Goal: Information Seeking & Learning: Learn about a topic

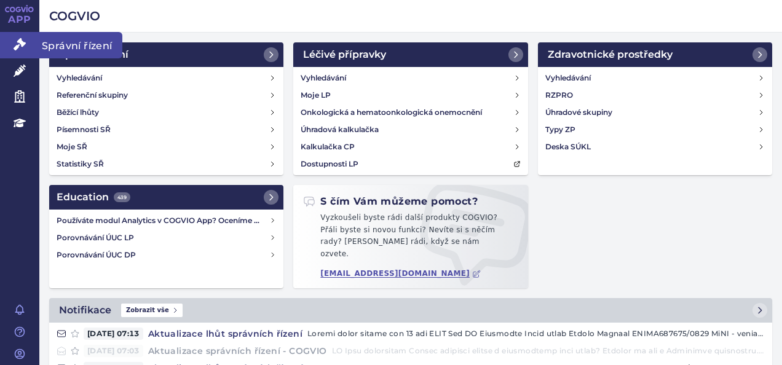
click at [22, 42] on icon at bounding box center [20, 44] width 12 height 12
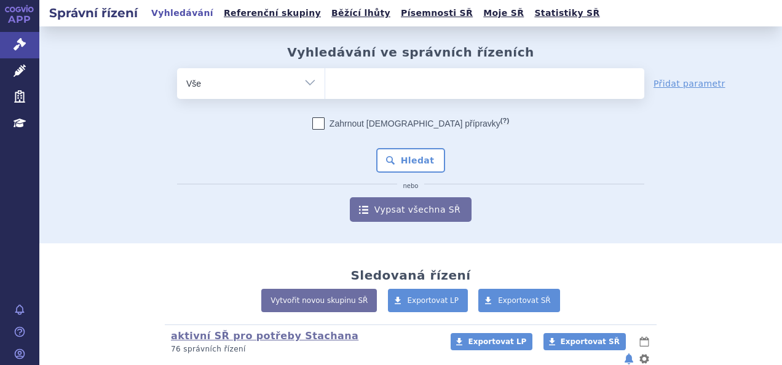
click at [21, 61] on link "Léčivé přípravky" at bounding box center [19, 71] width 39 height 26
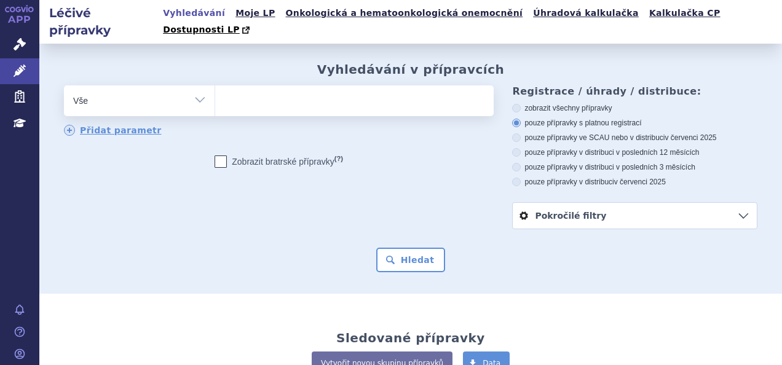
click at [343, 87] on ul at bounding box center [352, 98] width 275 height 26
click at [215, 87] on select at bounding box center [215, 100] width 1 height 31
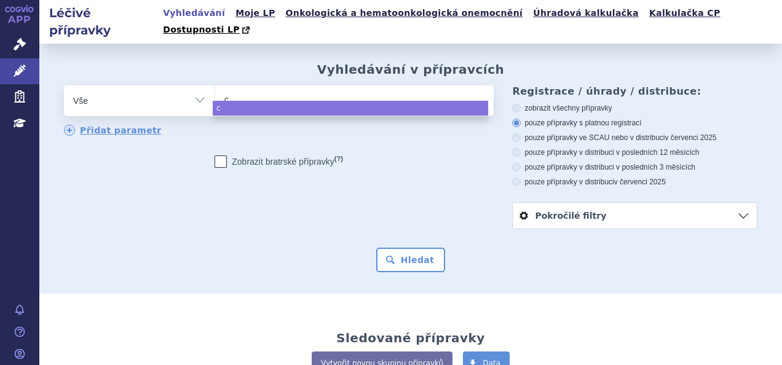
type input "ca"
type input "cab"
type input "cabo"
type input "cabom"
type input "cabomet"
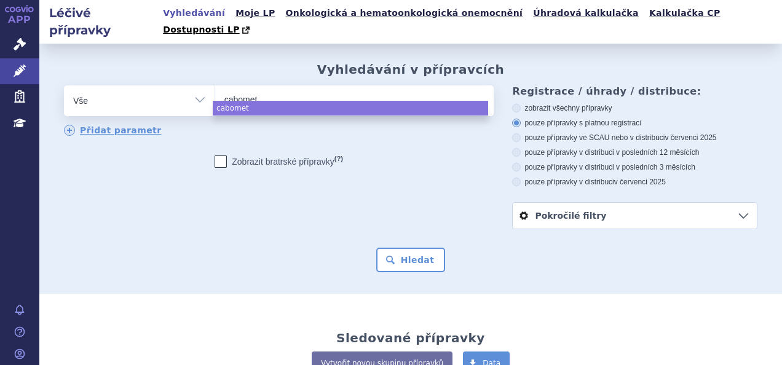
type input "cabomety"
type input "[MEDICAL_DATA]"
select select "[MEDICAL_DATA]"
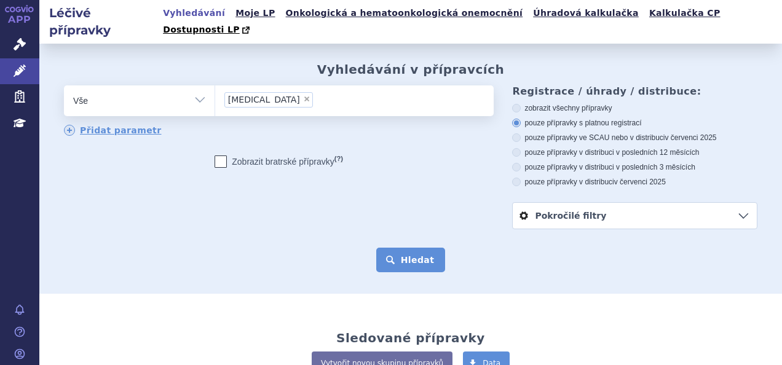
click at [392, 248] on button "Hledat" at bounding box center [410, 260] width 69 height 25
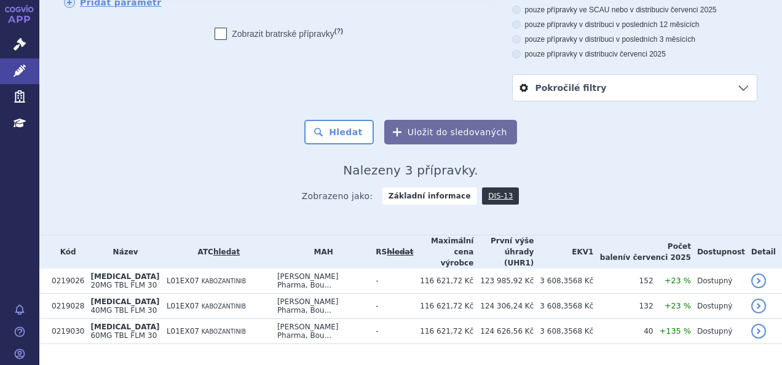
scroll to position [129, 0]
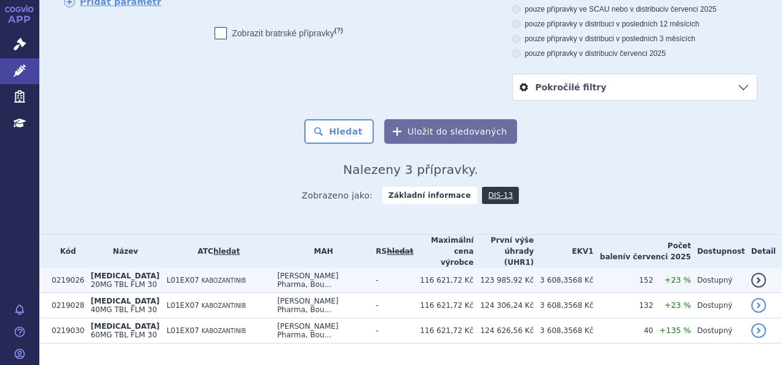
click at [125, 268] on td "CABOMETYX 20MG TBL FLM 30" at bounding box center [122, 280] width 76 height 25
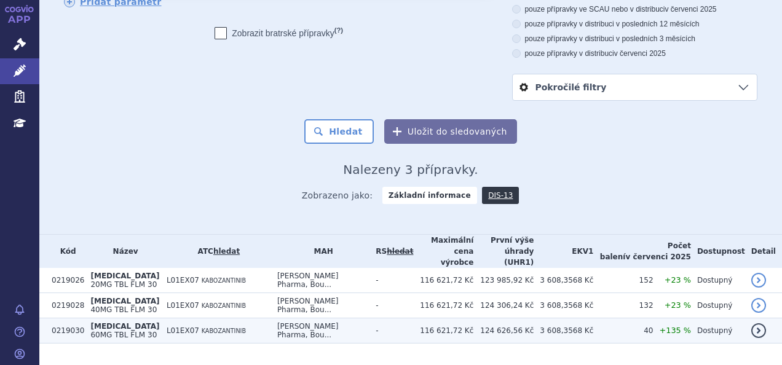
click at [114, 331] on span "60MG TBL FLM 30" at bounding box center [123, 335] width 66 height 9
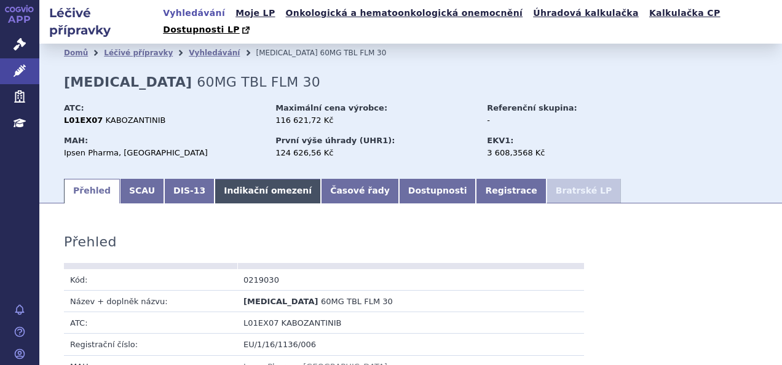
click at [248, 179] on link "Indikační omezení" at bounding box center [268, 191] width 106 height 25
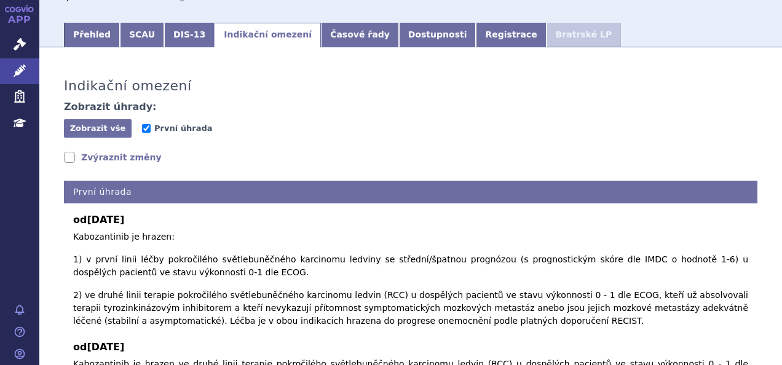
scroll to position [172, 0]
